Goal: Task Accomplishment & Management: Use online tool/utility

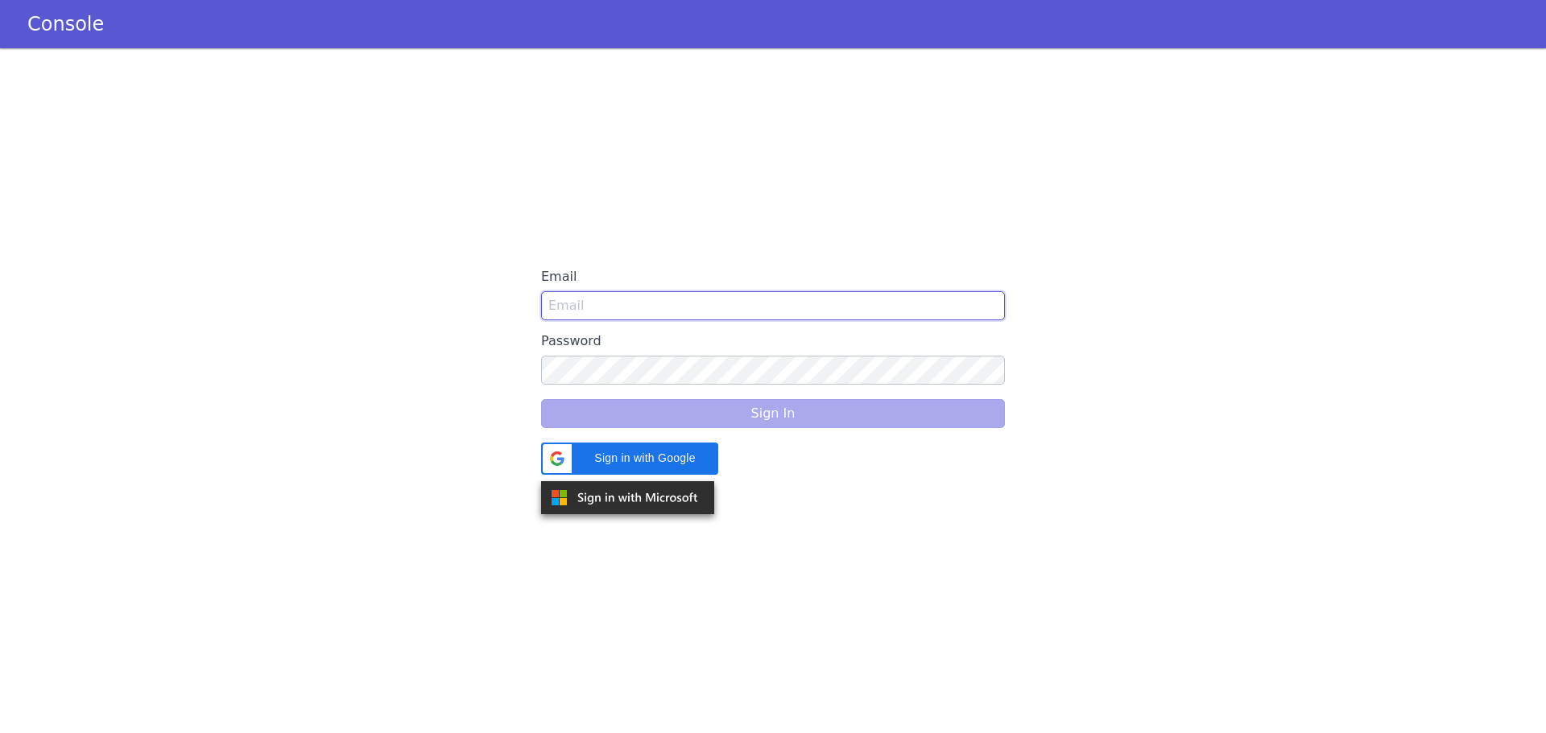
type input "[PERSON_NAME][EMAIL_ADDRESS][DOMAIN_NAME]"
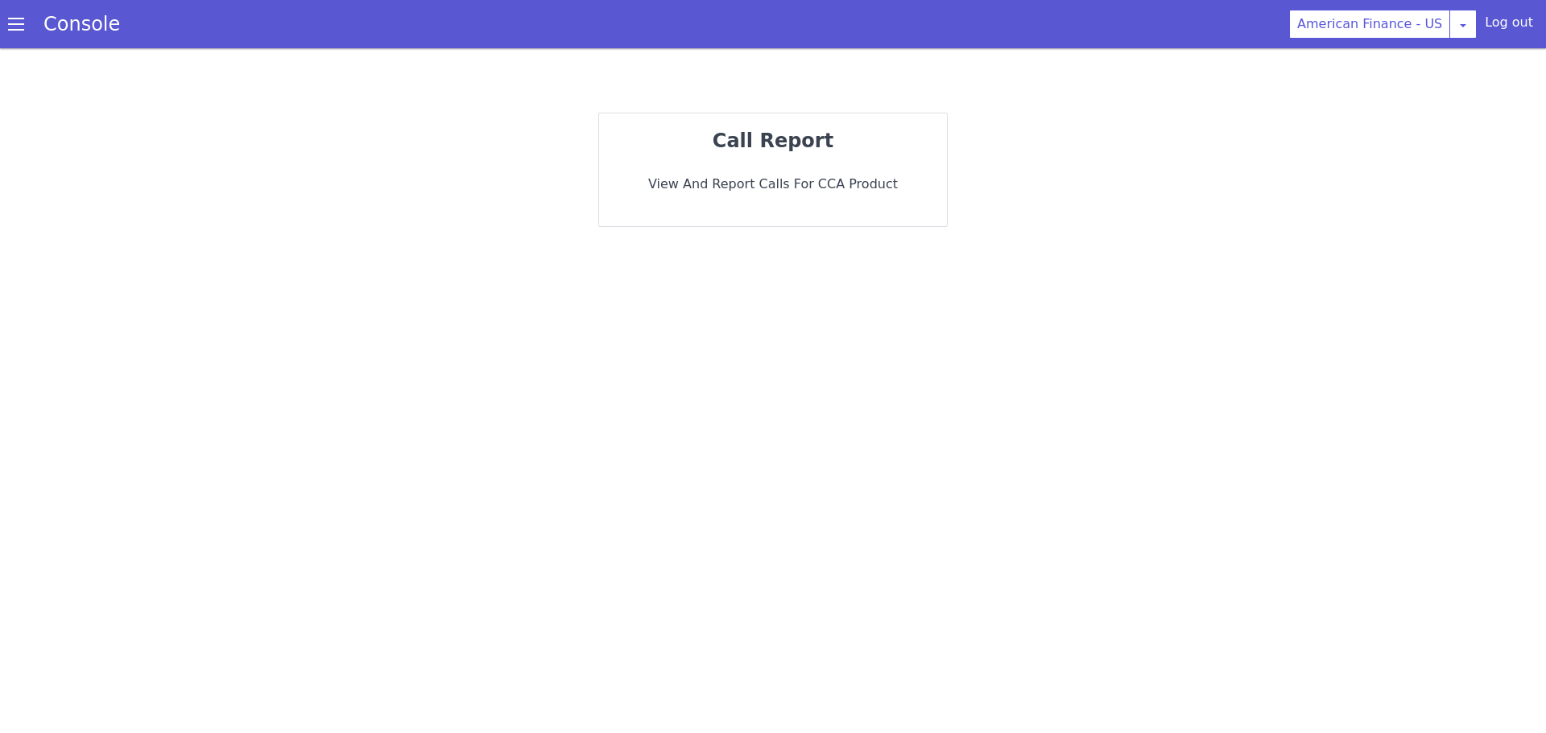
click at [834, 161] on div "call report View and report calls for CCA Product" at bounding box center [773, 169] width 348 height 113
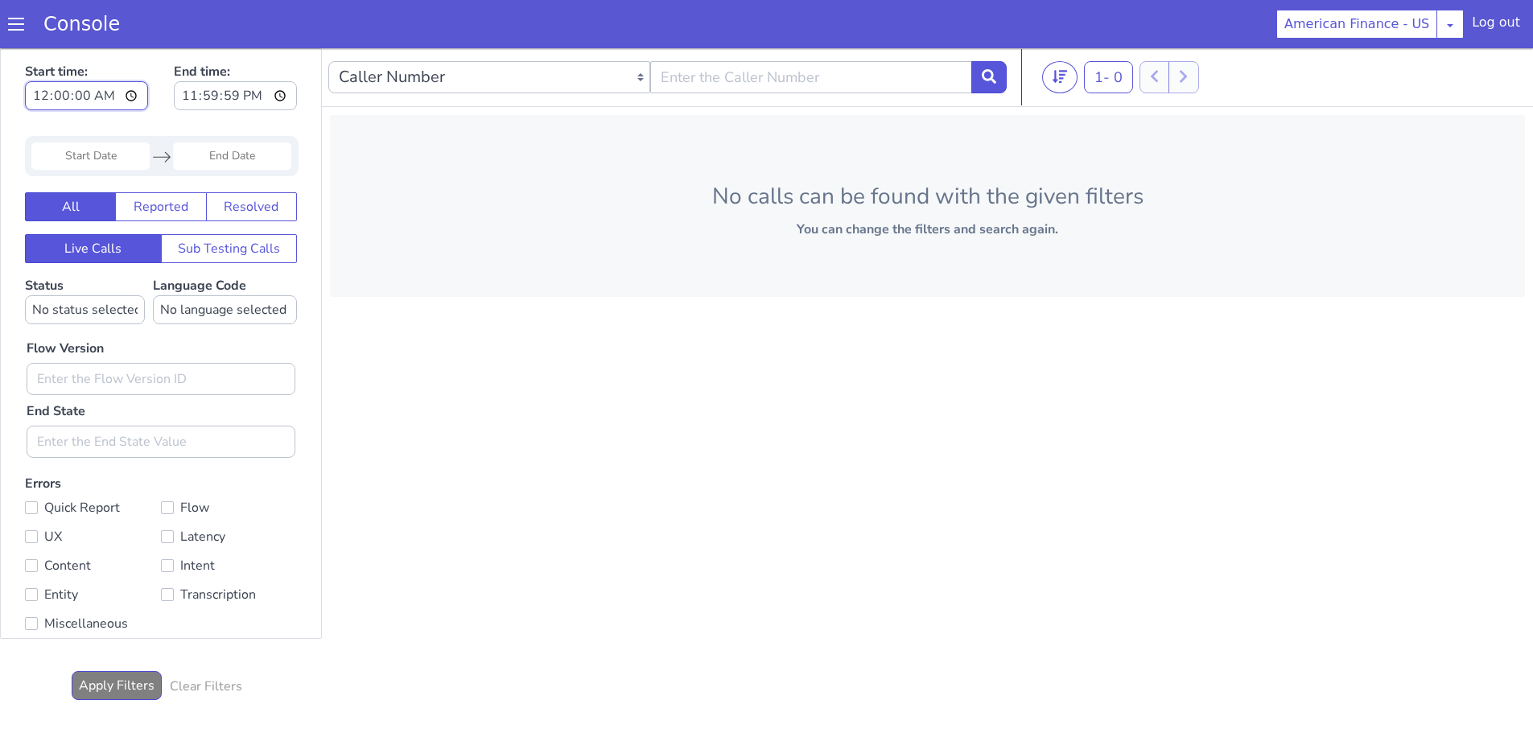
click at [130, 93] on input "00:00:00" at bounding box center [86, 95] width 123 height 29
click at [102, 90] on input "00:00:00" at bounding box center [86, 95] width 123 height 29
click at [72, 90] on input "00:00:00" at bounding box center [86, 95] width 123 height 29
click at [102, 144] on input "Start Date" at bounding box center [90, 155] width 118 height 27
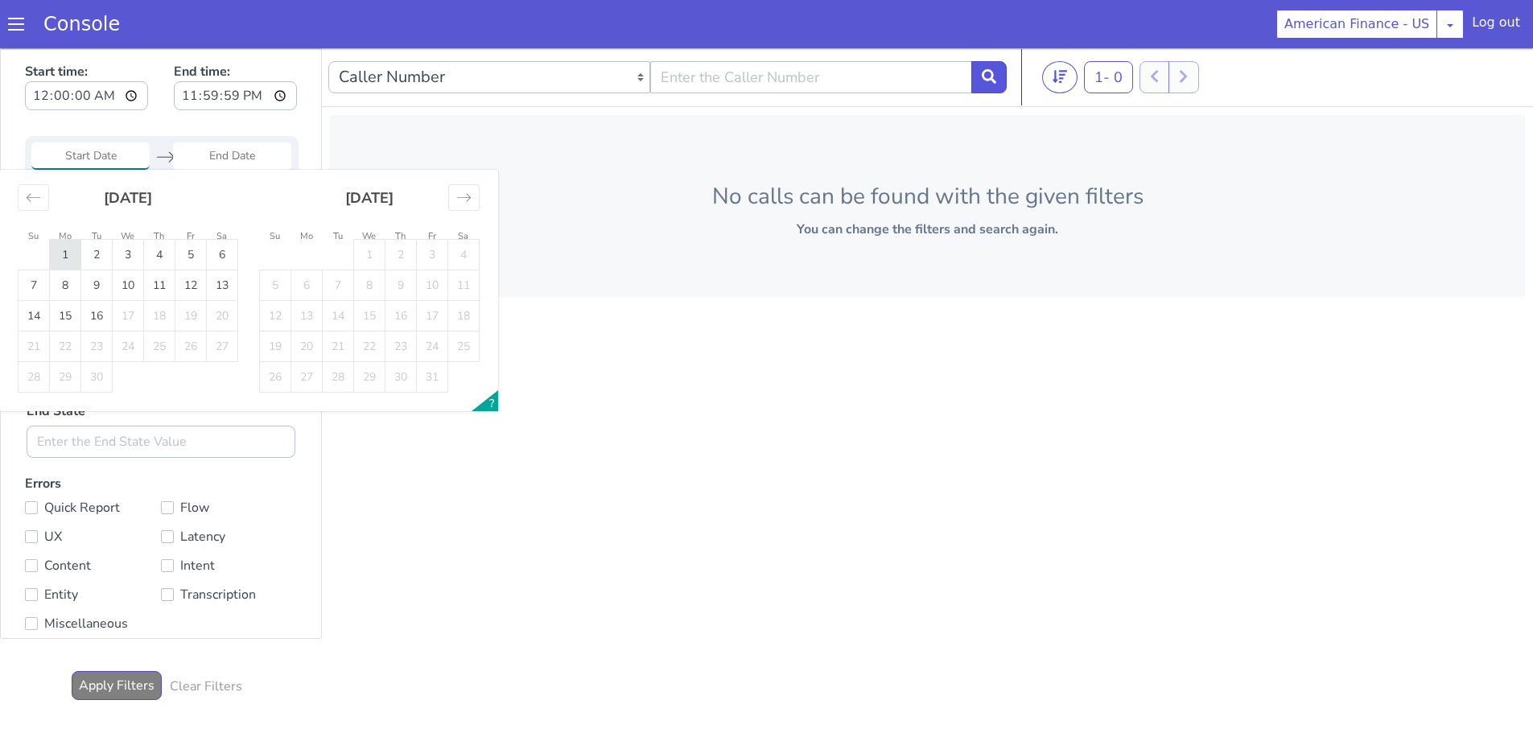
click at [62, 252] on td "1" at bounding box center [65, 255] width 31 height 31
type input "[DATE]"
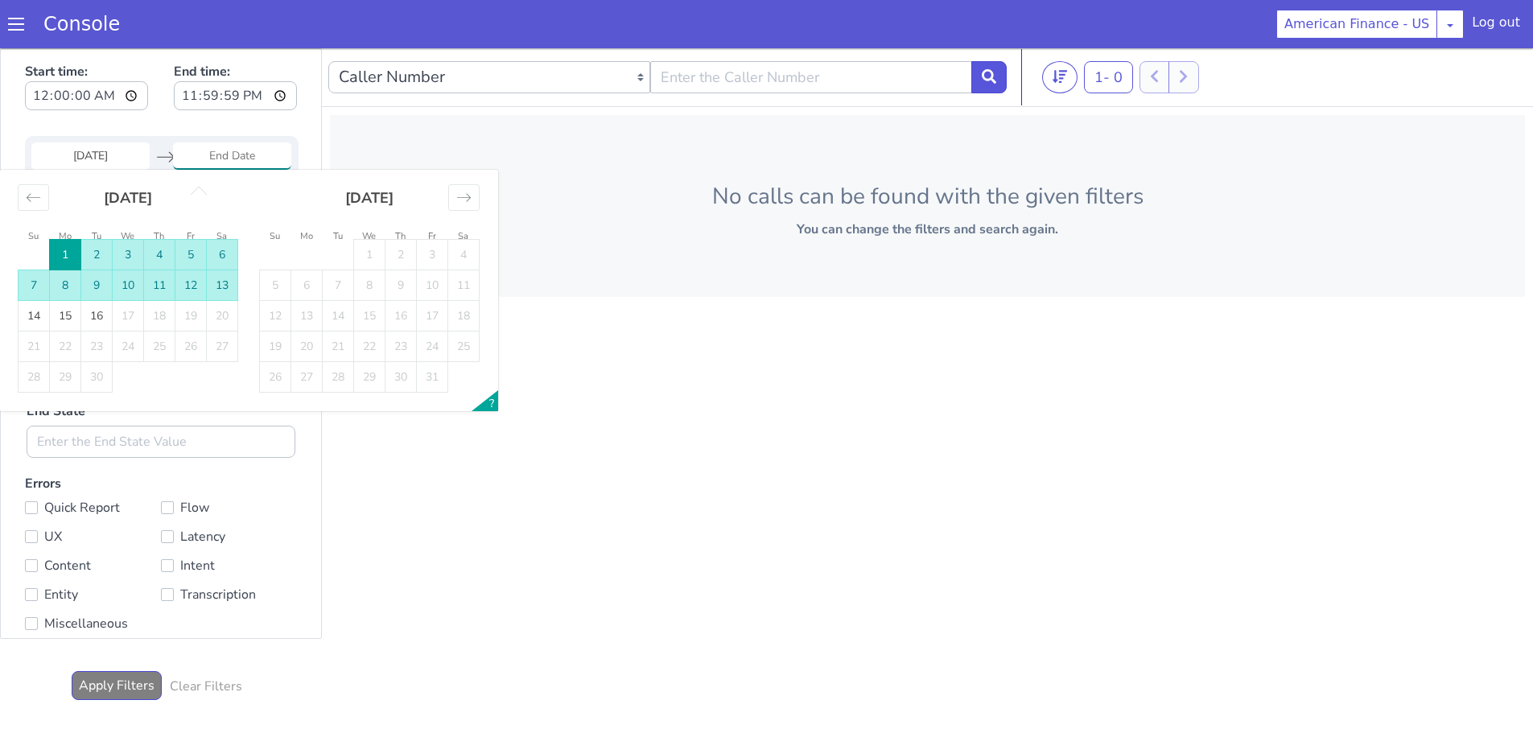
click at [215, 284] on td "13" at bounding box center [222, 285] width 31 height 31
type input "[DATE]"
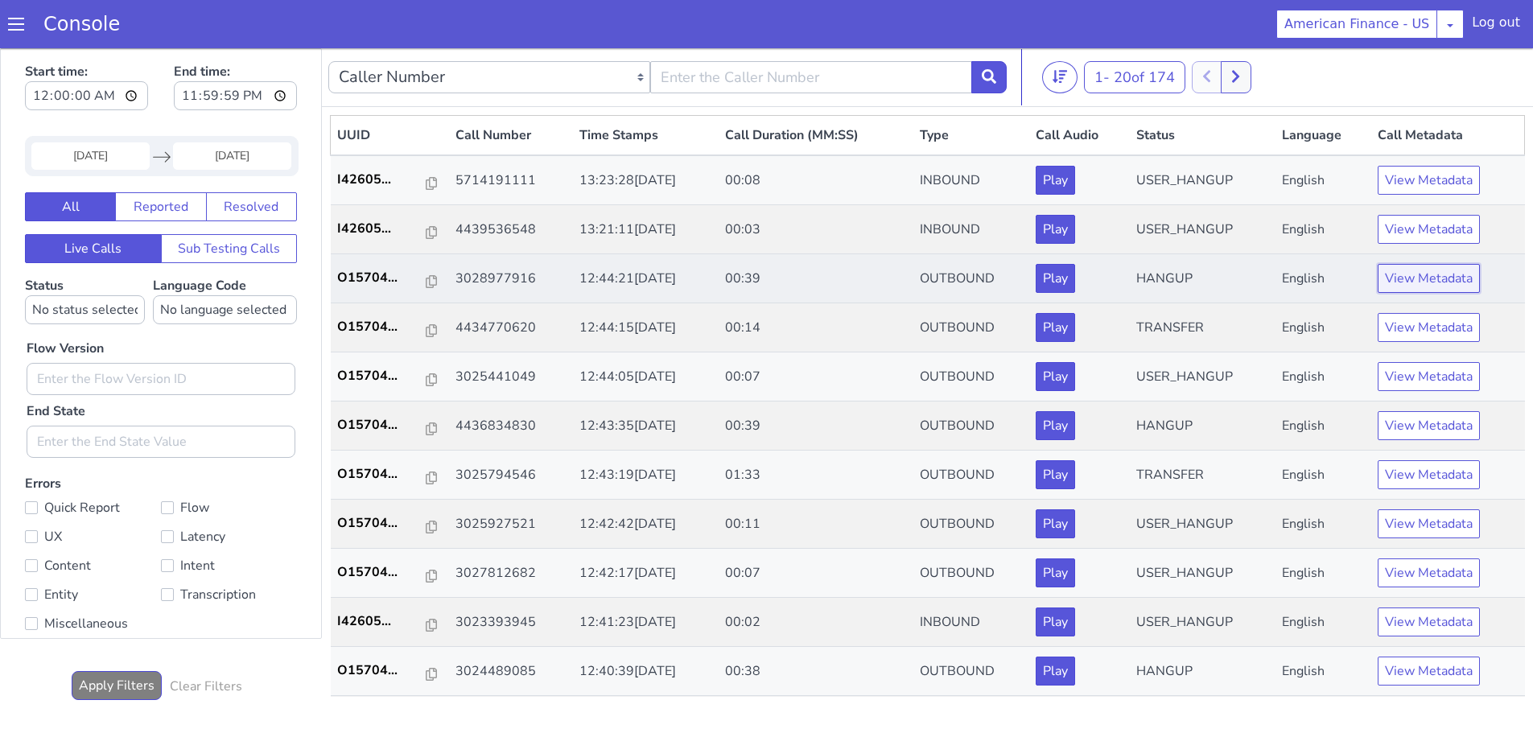
click at [1413, 275] on button "View Metadata" at bounding box center [1429, 278] width 102 height 29
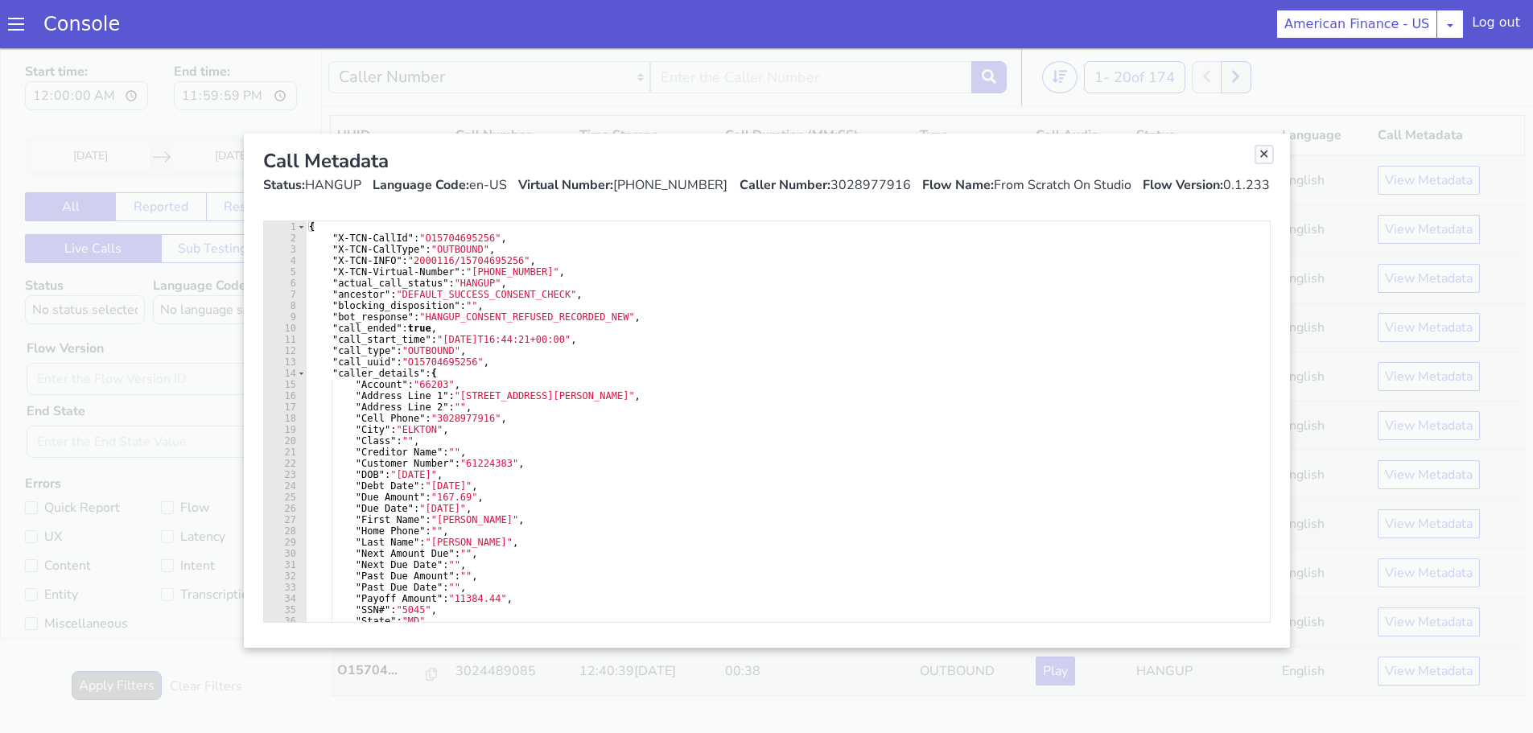
click at [1268, 154] on link "Close" at bounding box center [1265, 155] width 16 height 16
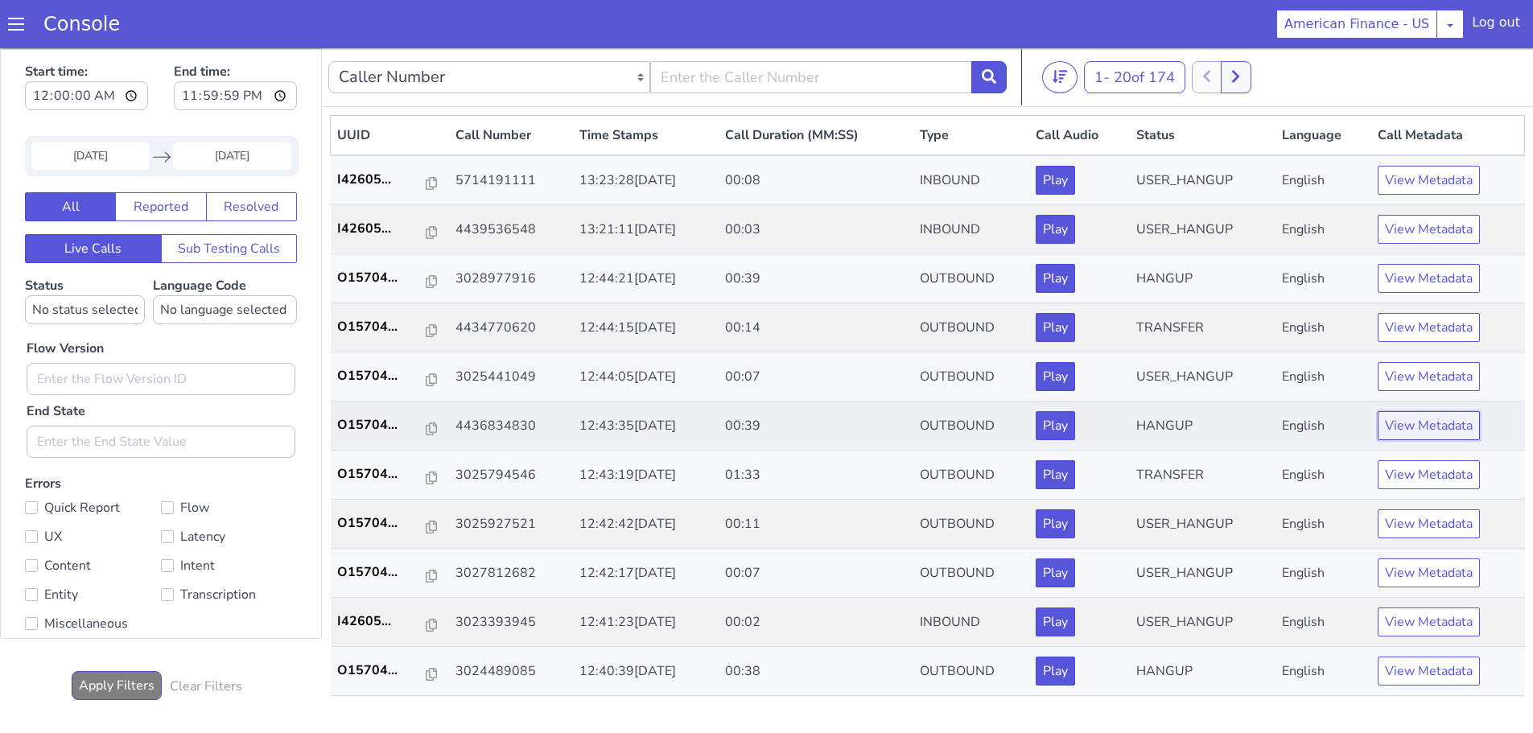
click at [1401, 423] on button "View Metadata" at bounding box center [1429, 425] width 102 height 29
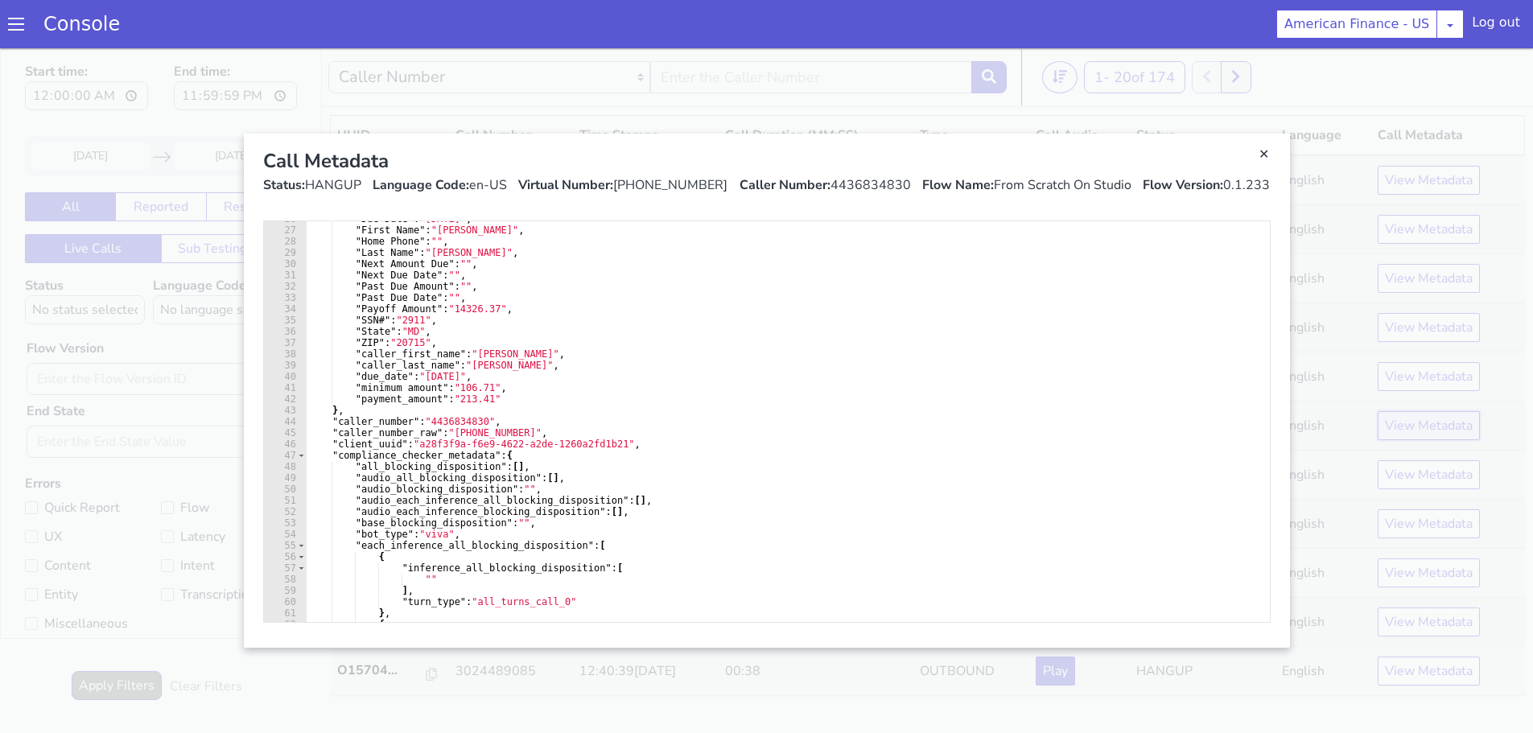
scroll to position [386, 0]
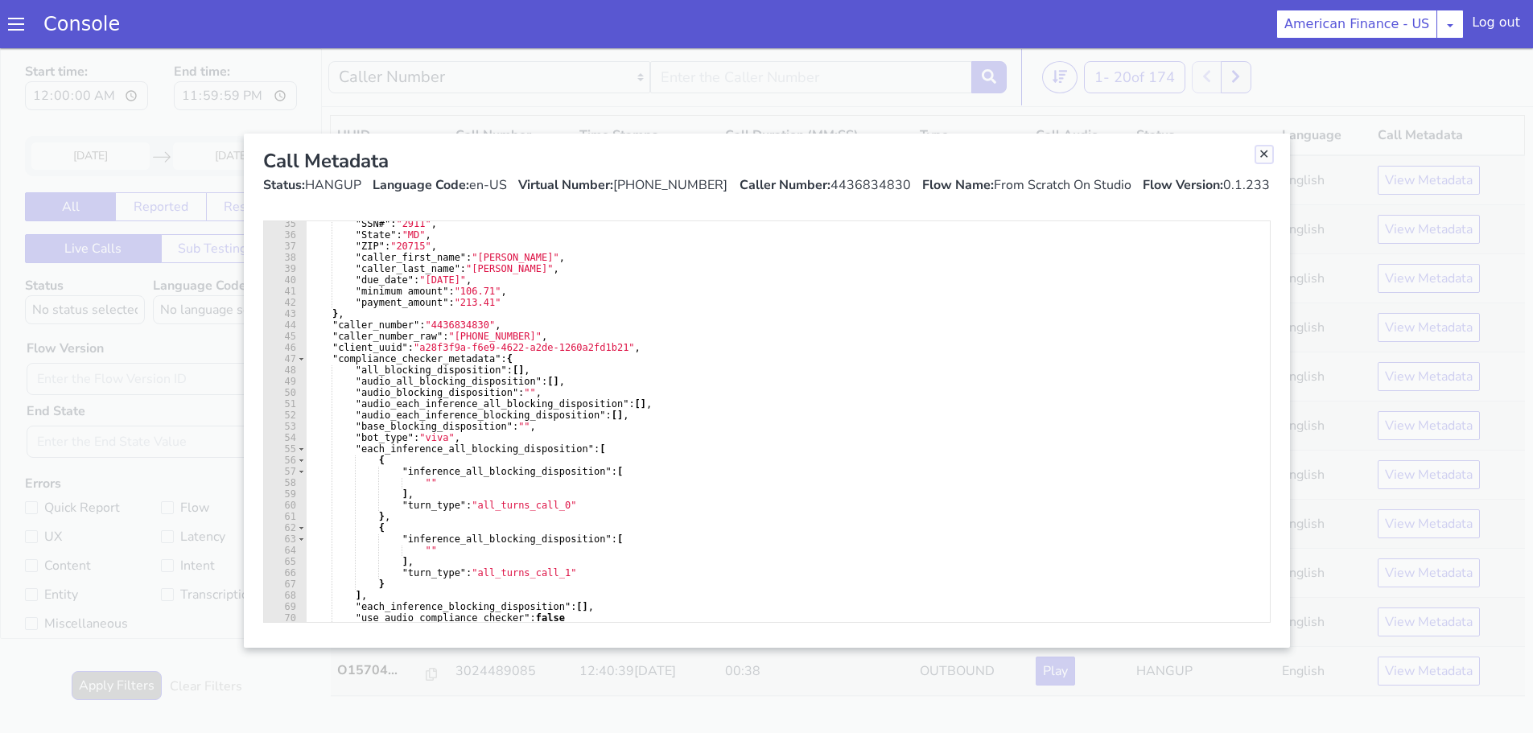
click at [1270, 155] on link "Close" at bounding box center [1265, 155] width 16 height 16
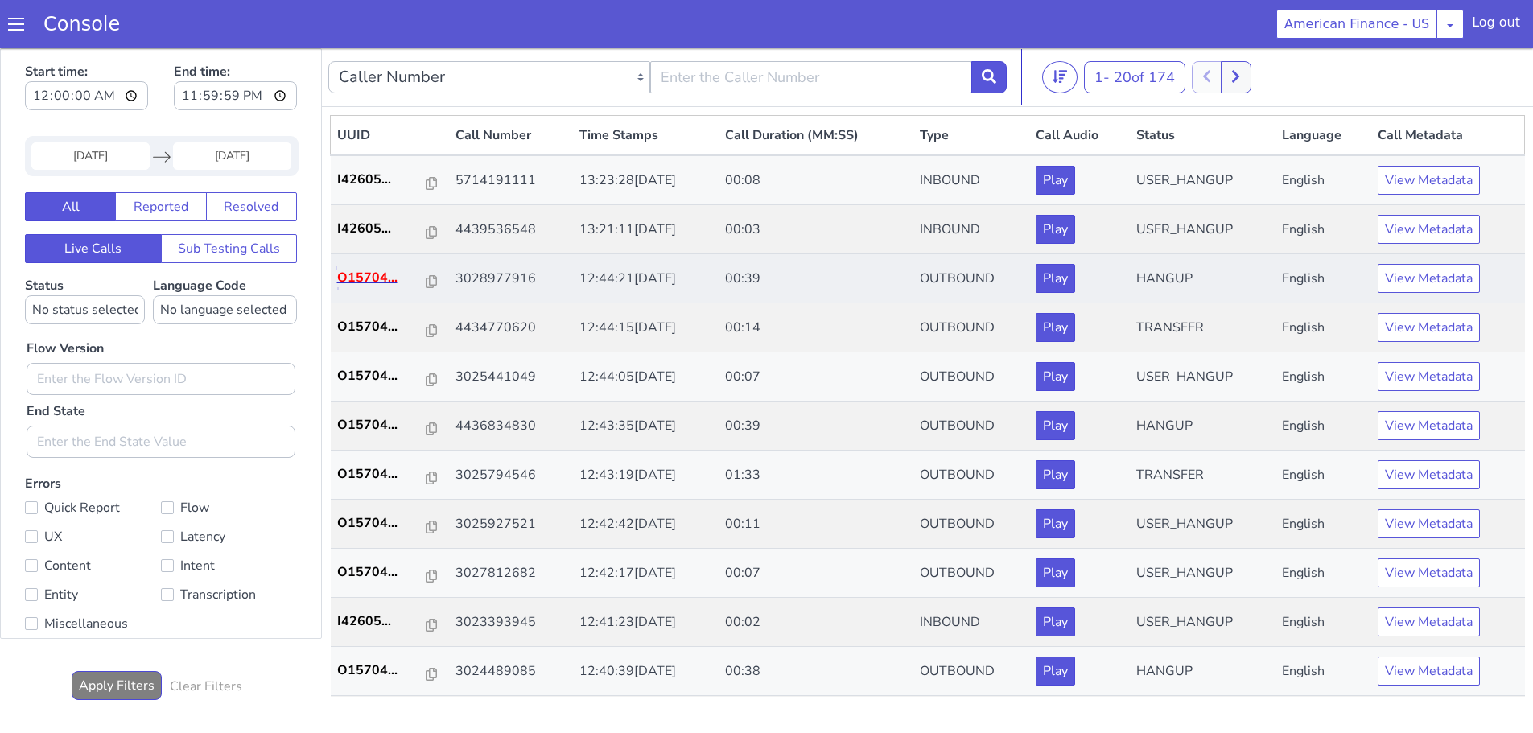
click at [353, 278] on p "O15704..." at bounding box center [381, 277] width 89 height 19
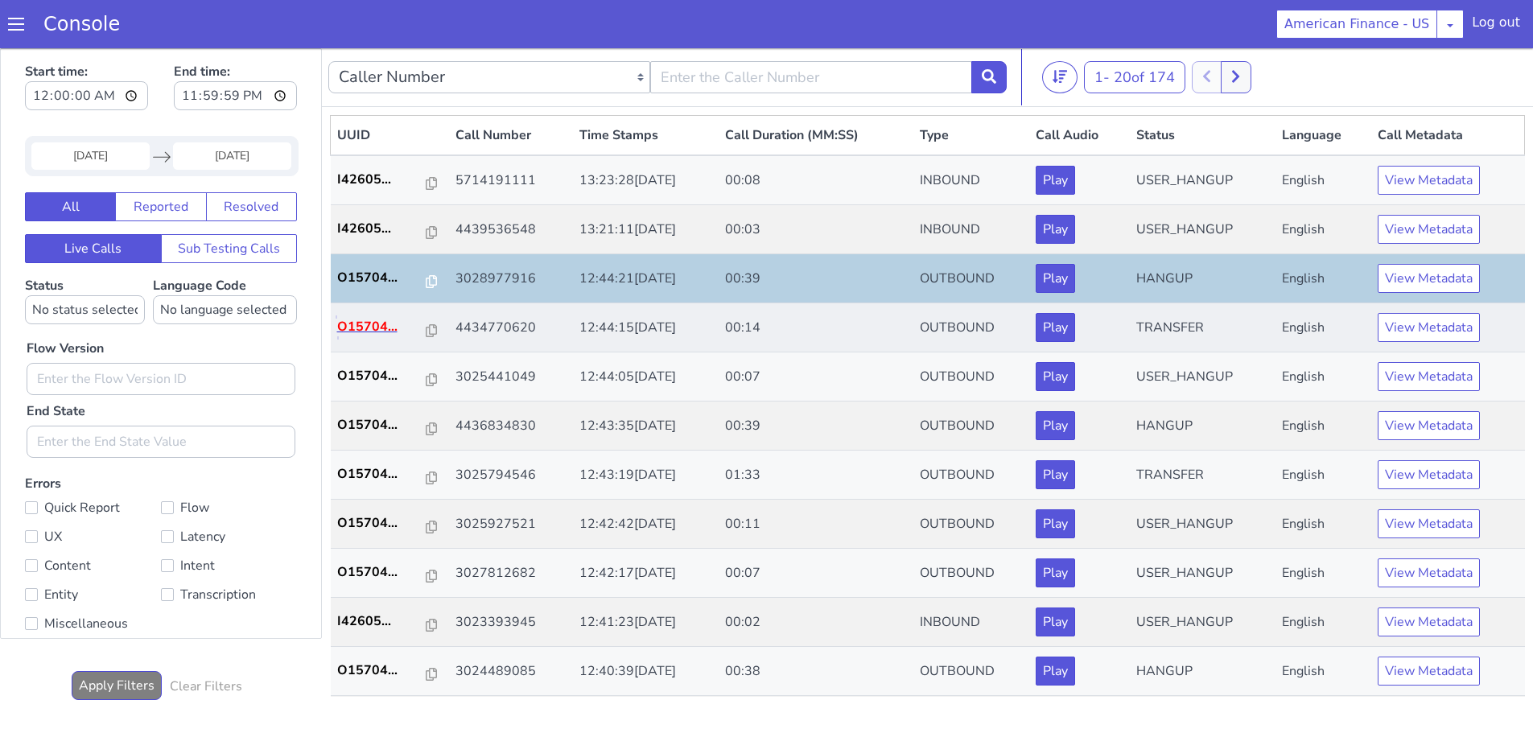
click at [367, 325] on p "O15704..." at bounding box center [381, 326] width 89 height 19
